Goal: Task Accomplishment & Management: Complete application form

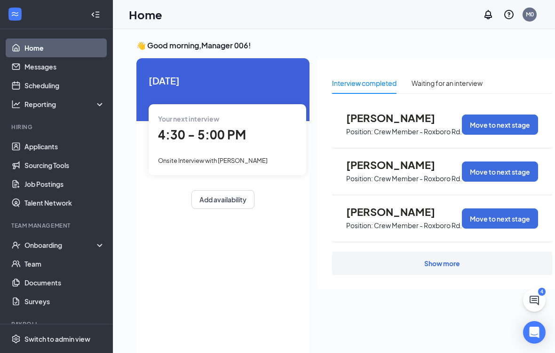
click at [36, 154] on link "Applicants" at bounding box center [64, 146] width 80 height 19
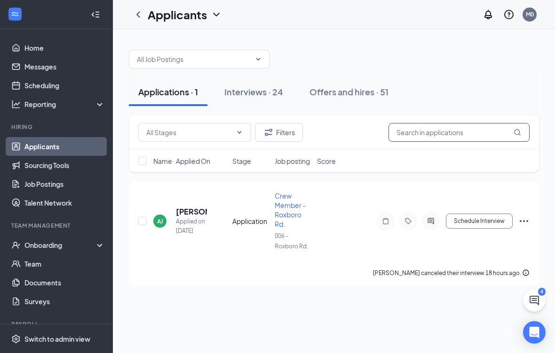
click at [459, 133] on input "text" at bounding box center [458, 132] width 141 height 19
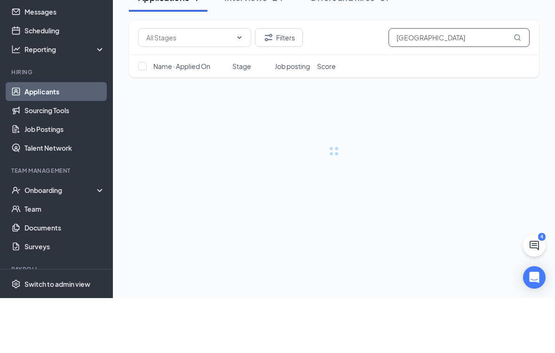
type input "[PERSON_NAME]"
click at [487, 83] on input "[PERSON_NAME]" at bounding box center [458, 92] width 141 height 19
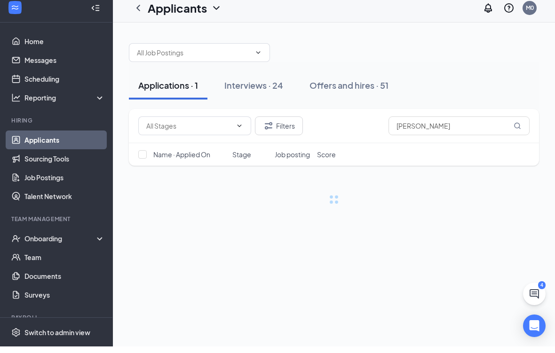
click at [266, 86] on div "Interviews · 24" at bounding box center [253, 92] width 59 height 12
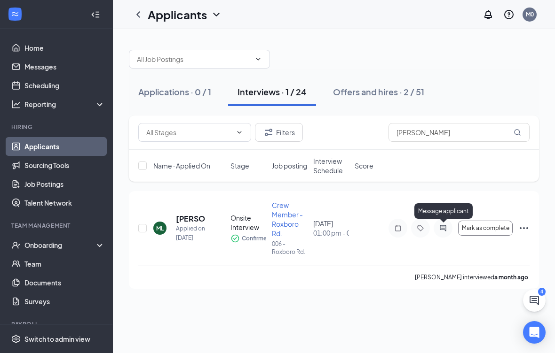
click at [447, 225] on icon "ActiveChat" at bounding box center [442, 229] width 11 height 8
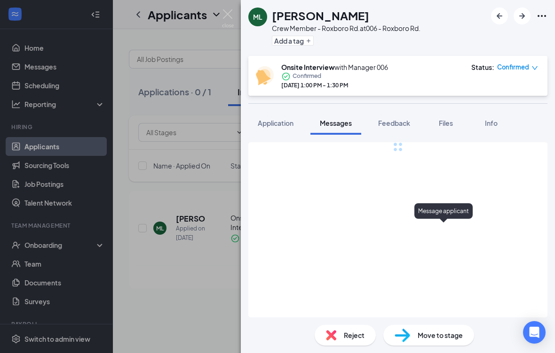
scroll to position [21, 0]
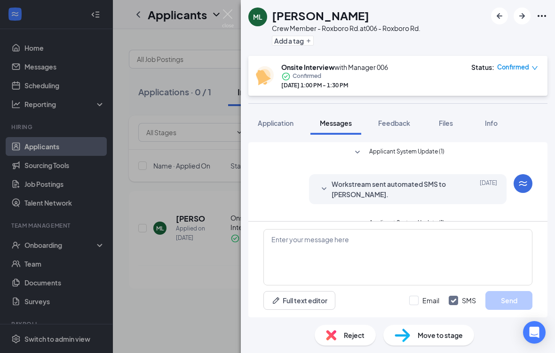
scroll to position [21, 0]
click at [449, 119] on span "Files" at bounding box center [446, 123] width 14 height 8
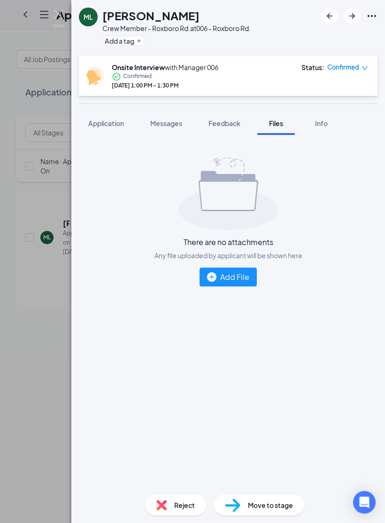
click at [234, 272] on div "Add File" at bounding box center [228, 277] width 42 height 12
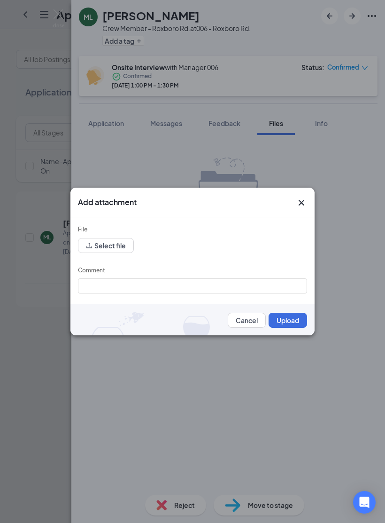
click at [116, 245] on button "Select file" at bounding box center [106, 245] width 56 height 15
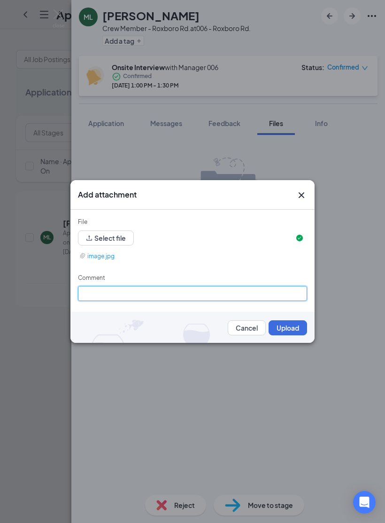
click at [159, 296] on input "Comment" at bounding box center [192, 293] width 229 height 15
type input "G"
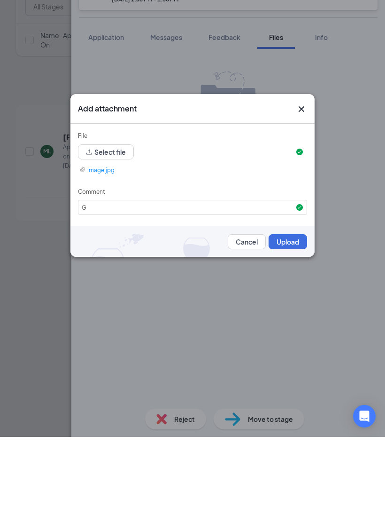
click at [358, 114] on div "Add attachment File Select file image.jpg Comment G Cancel Upload" at bounding box center [192, 261] width 385 height 523
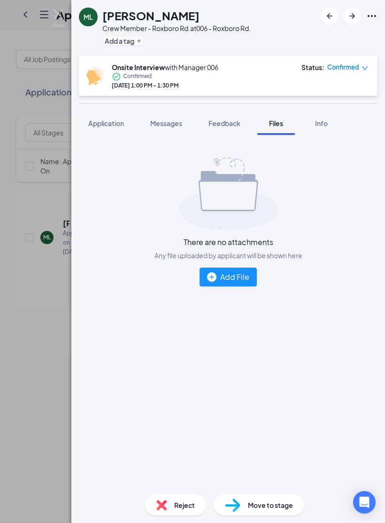
click at [264, 131] on button "Files" at bounding box center [277, 123] width 38 height 24
click at [236, 277] on div "Add File" at bounding box center [228, 277] width 42 height 12
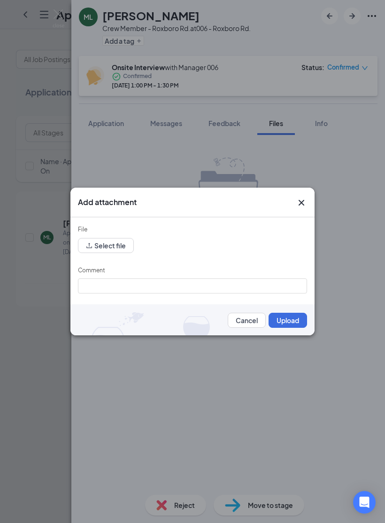
click at [115, 250] on button "Select file" at bounding box center [106, 245] width 56 height 15
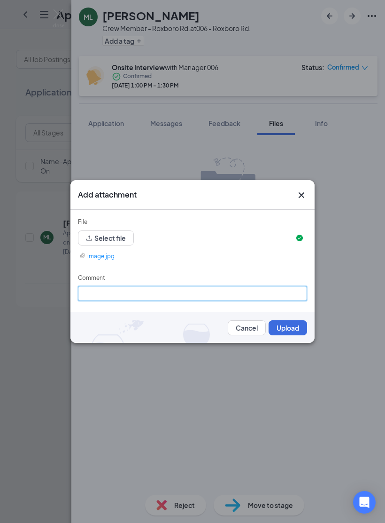
click at [152, 292] on input "Comment" at bounding box center [192, 293] width 229 height 15
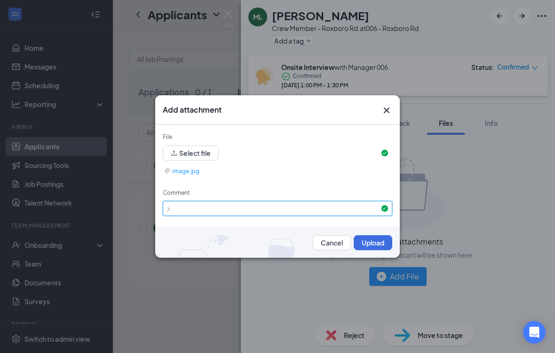
type input ";"
type input "Interview questions"
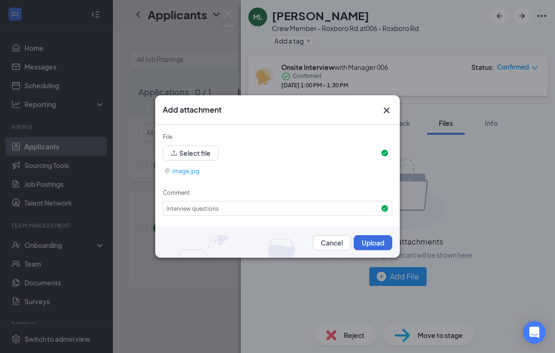
click at [131, 41] on div "Add attachment File Select file image.jpg Comment Interview questions Cancel Up…" at bounding box center [277, 176] width 555 height 353
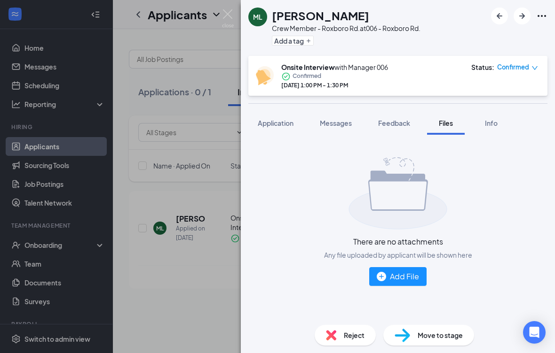
click at [403, 282] on div "Add File" at bounding box center [398, 277] width 42 height 12
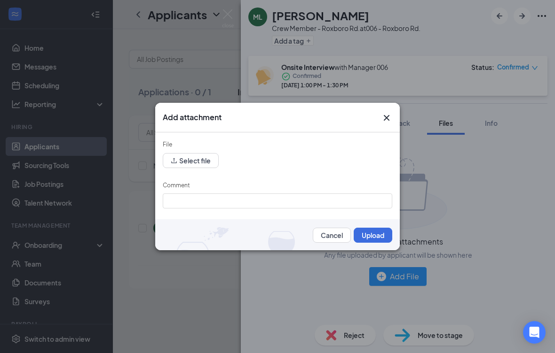
click at [206, 164] on button "Select file" at bounding box center [191, 160] width 56 height 15
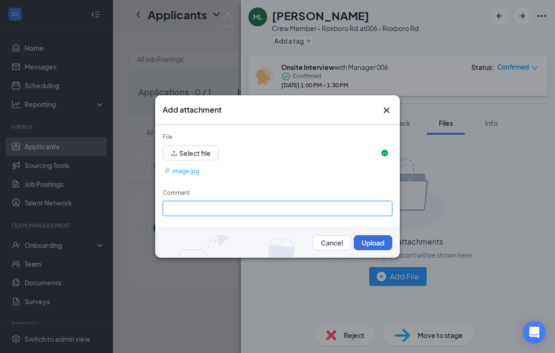
click at [245, 207] on input "Comment" at bounding box center [277, 208] width 229 height 15
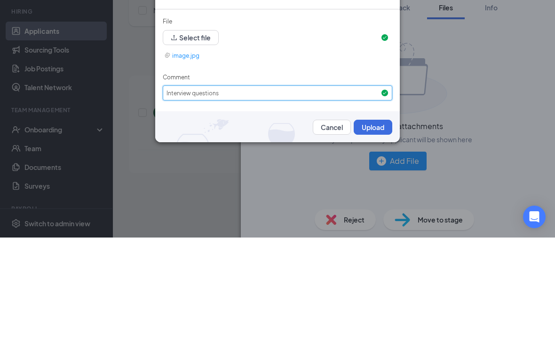
type input "Interview questions"
click at [377, 235] on button "Upload" at bounding box center [372, 242] width 39 height 15
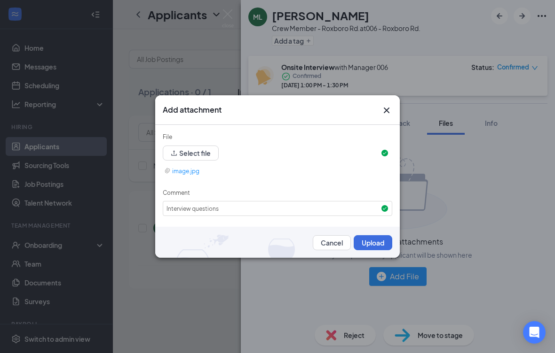
click at [355, 251] on img at bounding box center [277, 242] width 244 height 31
click at [10, 144] on div "Add attachment File Select file image.jpg Comment Interview questions Cancel Up…" at bounding box center [277, 176] width 555 height 353
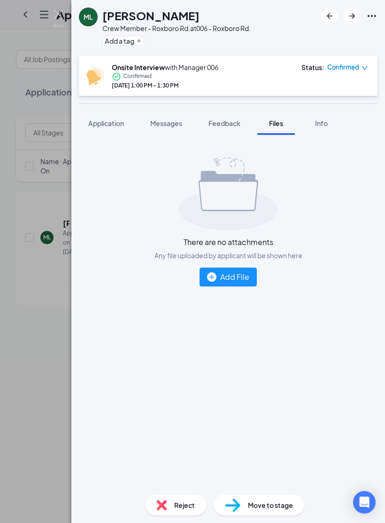
click at [237, 276] on div "Add File" at bounding box center [228, 277] width 42 height 12
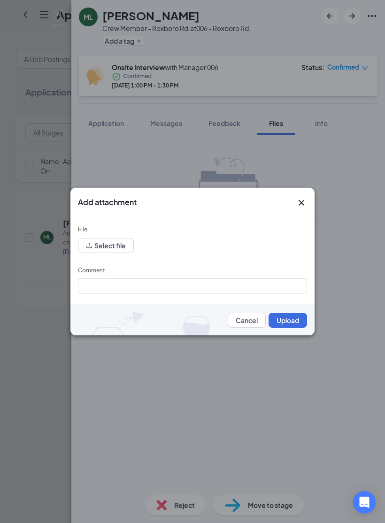
click at [109, 246] on button "Select file" at bounding box center [106, 245] width 56 height 15
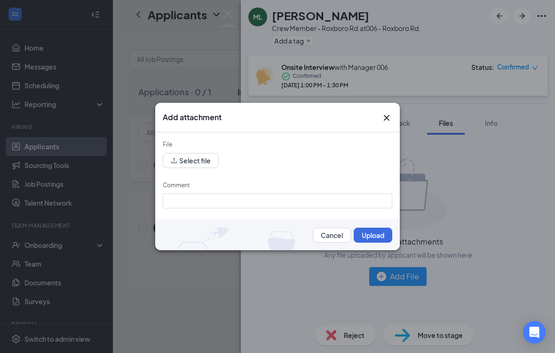
click at [197, 164] on button "Select file" at bounding box center [191, 160] width 56 height 15
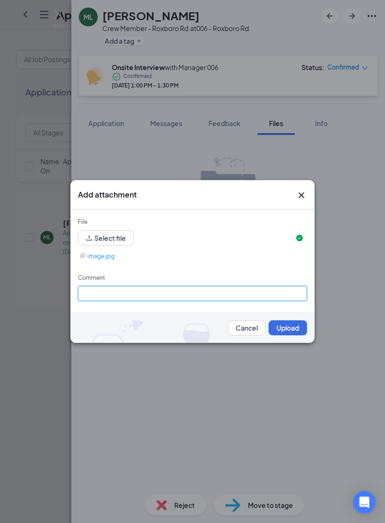
click at [151, 296] on input "Comment" at bounding box center [192, 293] width 229 height 15
type input "Interview questions"
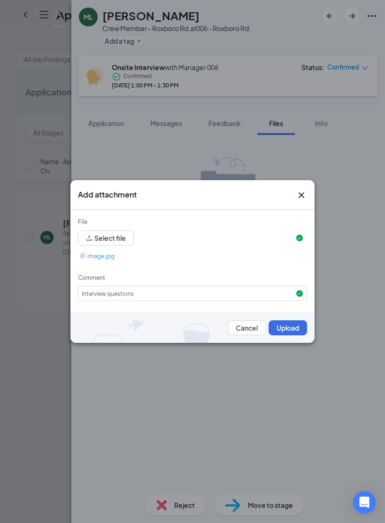
click at [290, 327] on button "Upload" at bounding box center [288, 327] width 39 height 15
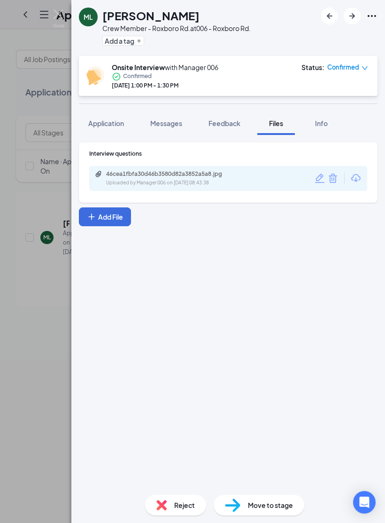
click at [39, 353] on div "ML Maxine Lyons Crew Member - Roxboro Rd. at 006 - Roxboro Rd. Add a tag Onsite…" at bounding box center [192, 261] width 385 height 523
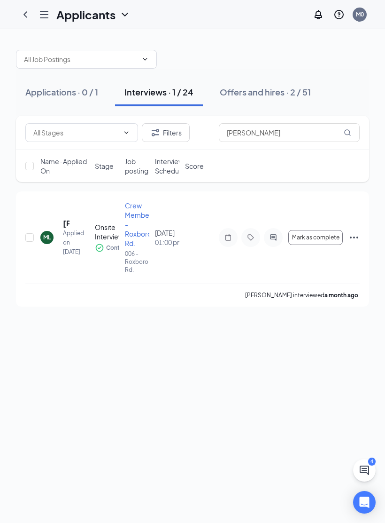
click at [317, 237] on span "Mark as complete" at bounding box center [315, 237] width 47 height 7
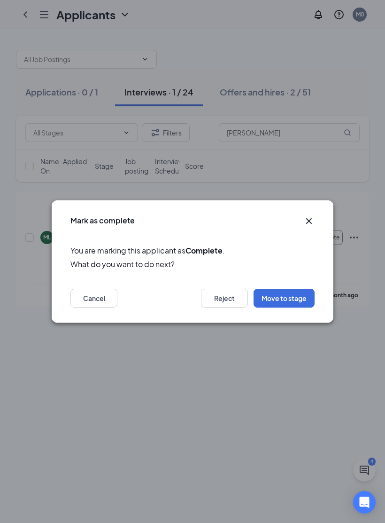
click at [298, 296] on button "Move to stage" at bounding box center [284, 298] width 61 height 19
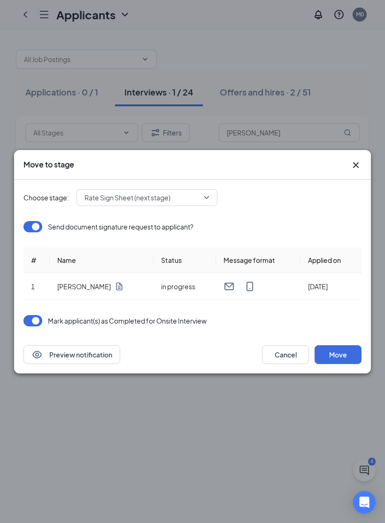
click at [342, 353] on button "Move" at bounding box center [338, 354] width 47 height 19
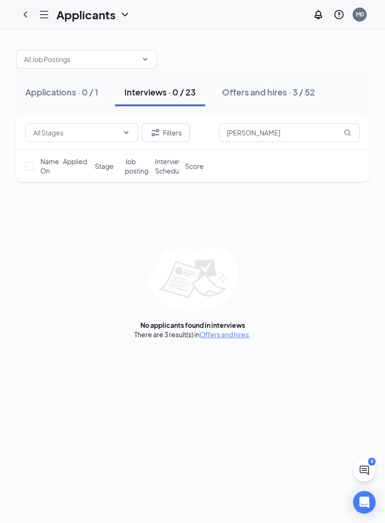
click at [258, 90] on div "Offers and hires · 3 / 52" at bounding box center [268, 92] width 93 height 12
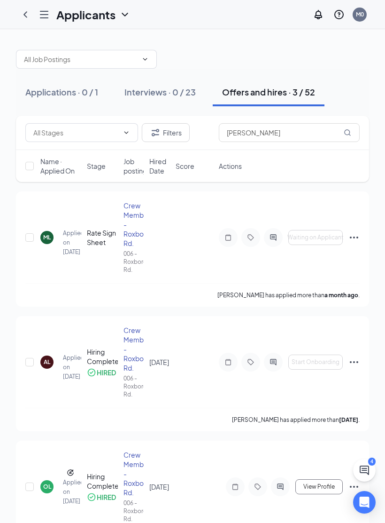
click at [353, 238] on icon "Ellipses" at bounding box center [354, 237] width 11 height 11
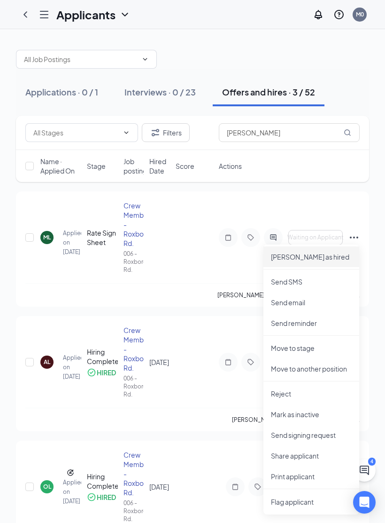
click at [302, 257] on p "Mark as hired" at bounding box center [311, 256] width 81 height 9
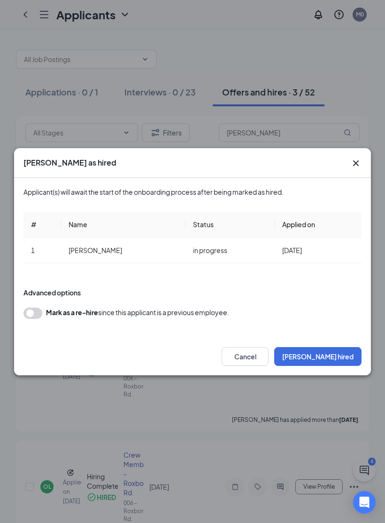
click at [341, 353] on button "Mark hired" at bounding box center [318, 356] width 87 height 19
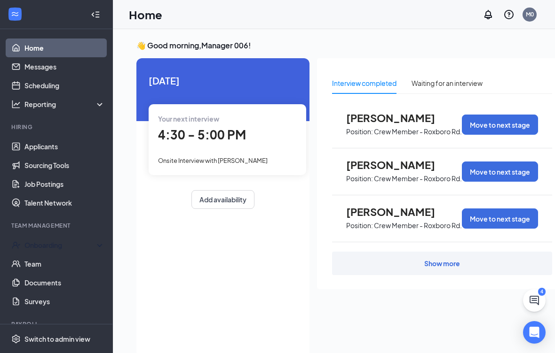
click at [100, 243] on div "Onboarding" at bounding box center [56, 245] width 113 height 19
click at [48, 266] on link "Overview" at bounding box center [64, 264] width 80 height 19
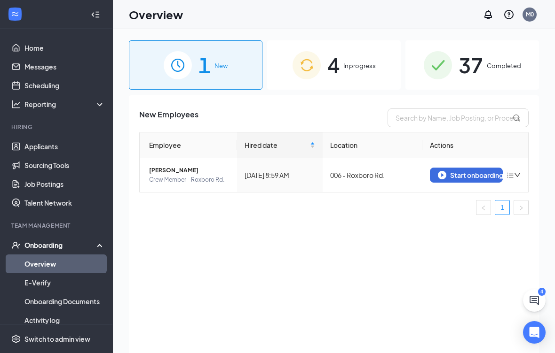
click at [385, 181] on button "Start onboarding" at bounding box center [466, 175] width 73 height 15
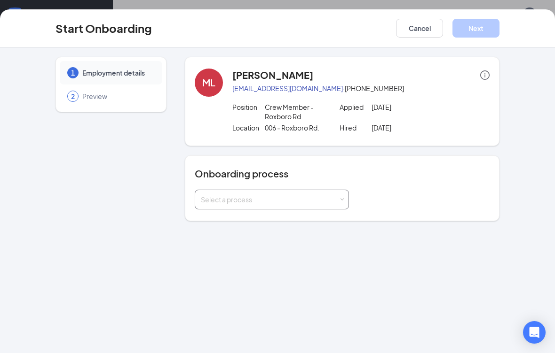
click at [343, 198] on span at bounding box center [342, 200] width 4 height 4
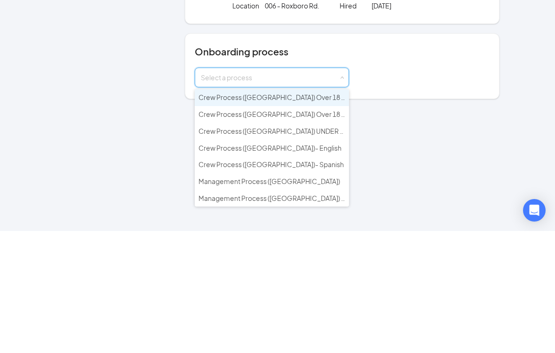
click at [301, 215] on span "Crew Process (NC) Over 18 - English" at bounding box center [282, 219] width 169 height 8
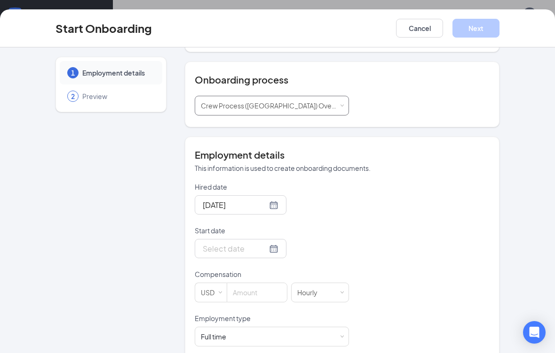
scroll to position [95, 0]
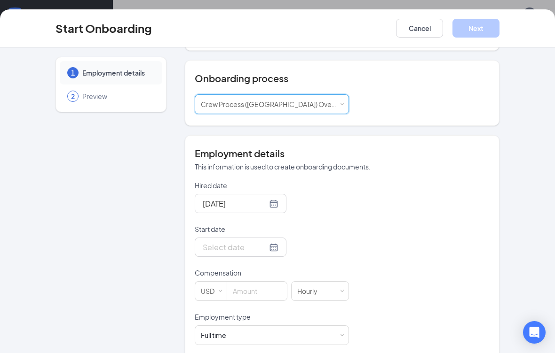
click at [267, 246] on div at bounding box center [241, 248] width 76 height 12
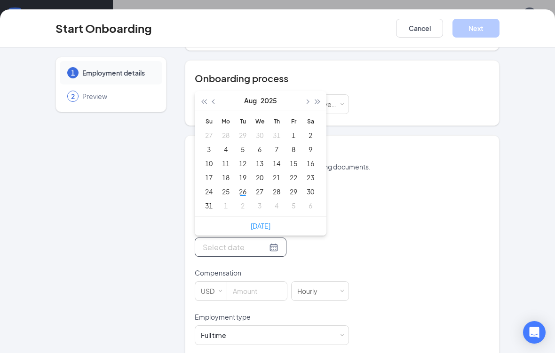
type input "Aug 27, 2025"
click at [259, 193] on div "27" at bounding box center [259, 191] width 11 height 11
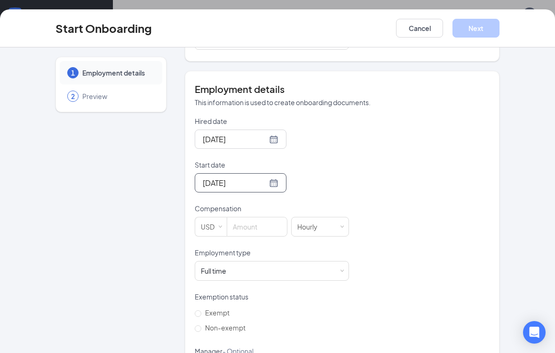
scroll to position [199, 0]
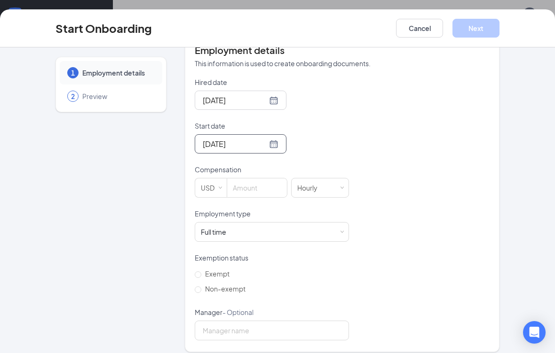
click at [260, 185] on input at bounding box center [257, 188] width 60 height 19
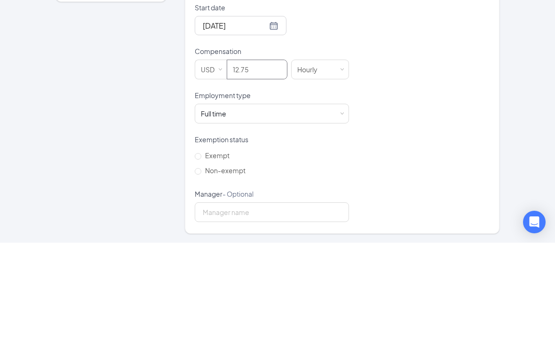
scroll to position [206, 0]
type input "12.75"
click at [340, 215] on div "Full time Works 30+ hours per week and is reasonably expected to work" at bounding box center [272, 224] width 142 height 19
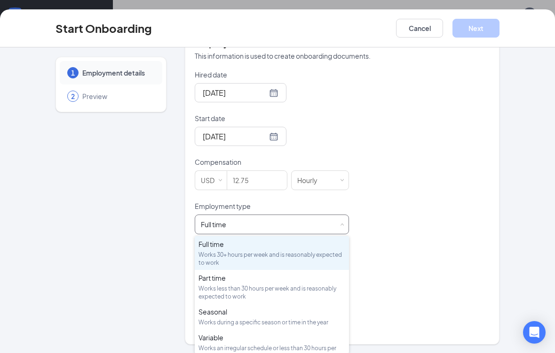
click at [256, 285] on div "Works less than 30 hours per week and is reasonably expected to work" at bounding box center [271, 293] width 147 height 16
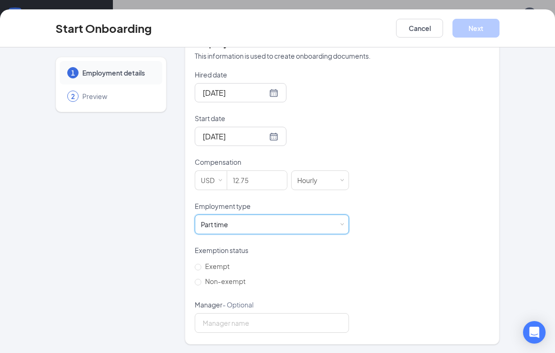
click at [200, 283] on input "Non-exempt" at bounding box center [198, 282] width 7 height 7
radio input "true"
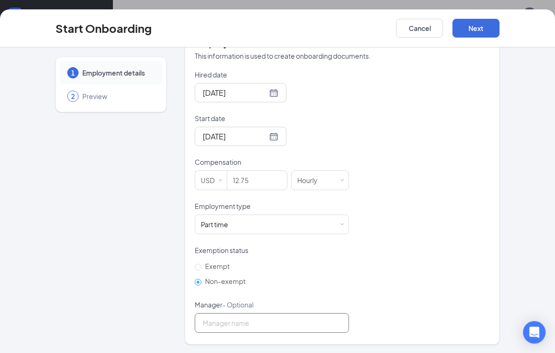
click at [272, 323] on input "Manager - Optional" at bounding box center [272, 324] width 154 height 20
type input "Sherry Burwell"
click at [385, 32] on button "Next" at bounding box center [475, 28] width 47 height 19
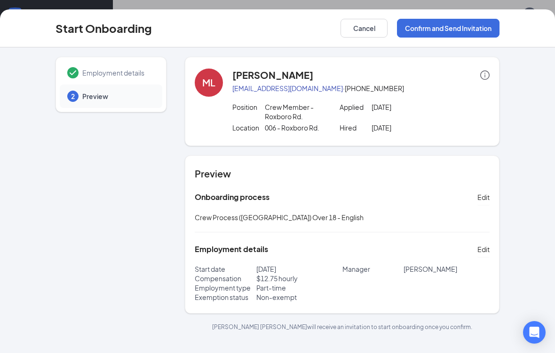
click at [385, 33] on button "Confirm and Send Invitation" at bounding box center [448, 28] width 102 height 19
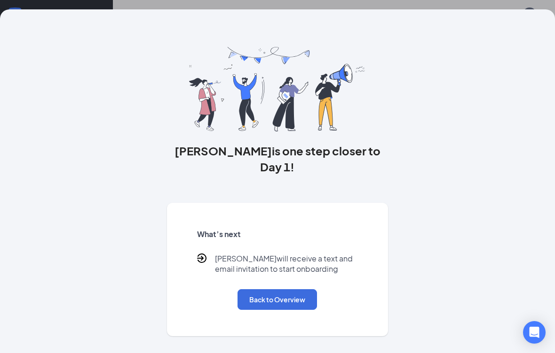
click at [283, 290] on button "Back to Overview" at bounding box center [276, 300] width 79 height 21
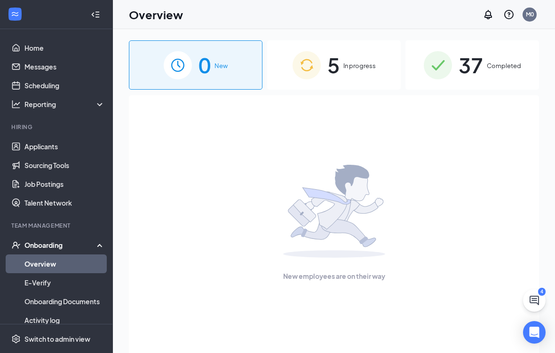
click at [348, 63] on span "In progress" at bounding box center [359, 65] width 32 height 9
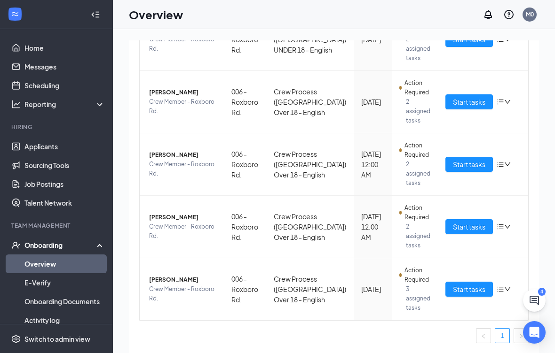
scroll to position [160, 0]
click at [385, 289] on span "Start tasks" at bounding box center [469, 289] width 32 height 10
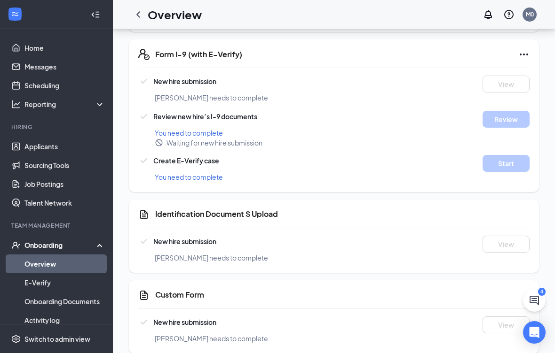
scroll to position [688, 0]
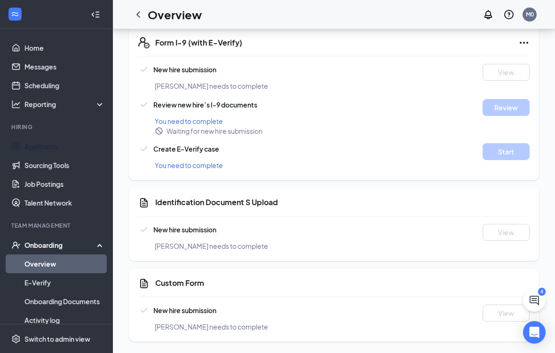
click at [50, 137] on link "Applicants" at bounding box center [64, 146] width 80 height 19
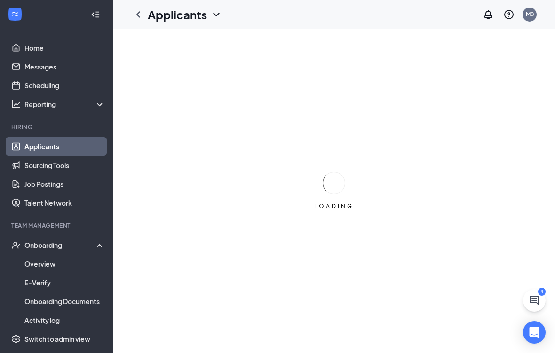
scroll to position [12, 0]
